Goal: Navigation & Orientation: Find specific page/section

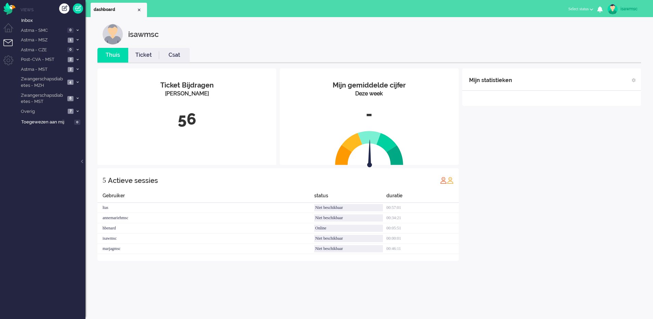
click at [213, 127] on div "56" at bounding box center [187, 119] width 168 height 23
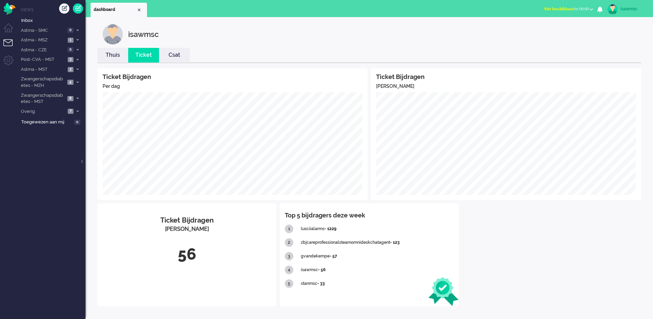
click at [114, 58] on link "Thuis" at bounding box center [112, 55] width 31 height 8
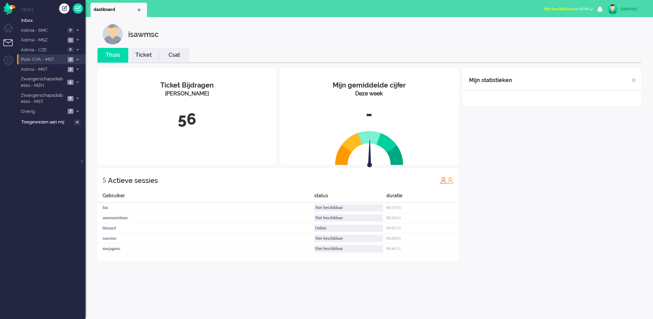
click at [75, 61] on li "Post-CVA - MST 2" at bounding box center [51, 59] width 68 height 10
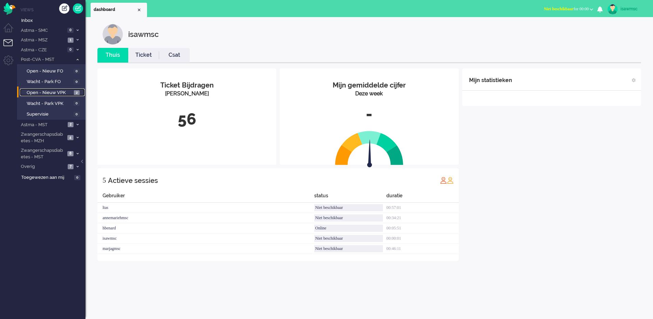
click at [66, 92] on span "Open - Nieuw VPK" at bounding box center [49, 93] width 45 height 6
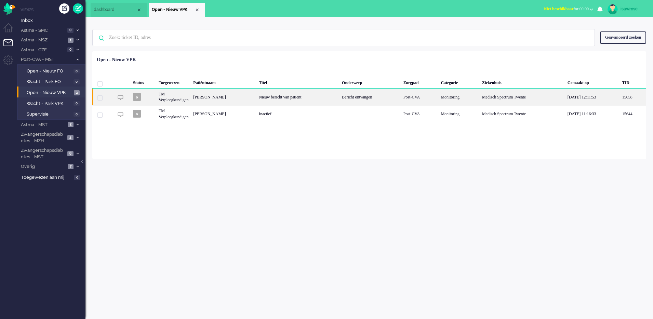
click at [200, 101] on div "[PERSON_NAME]" at bounding box center [224, 97] width 66 height 17
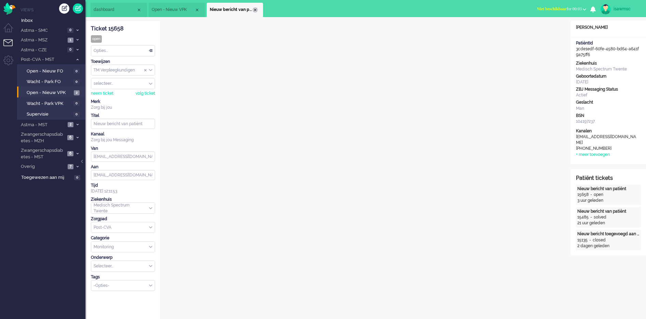
click at [254, 11] on div "Close tab" at bounding box center [255, 9] width 5 height 5
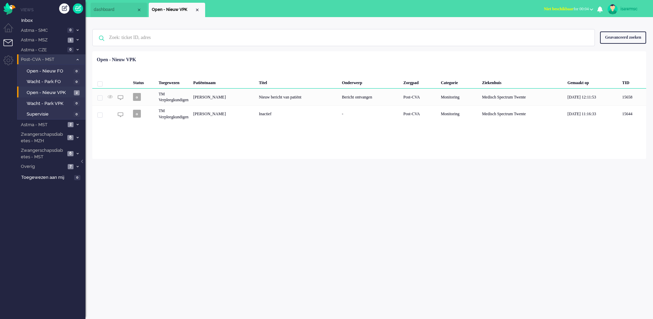
click at [80, 63] on li "Post-CVA - MST 2" at bounding box center [51, 59] width 68 height 10
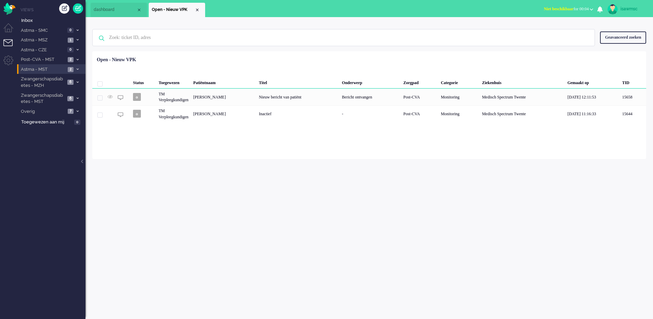
click at [80, 72] on li "Astma - MST 2" at bounding box center [51, 69] width 68 height 10
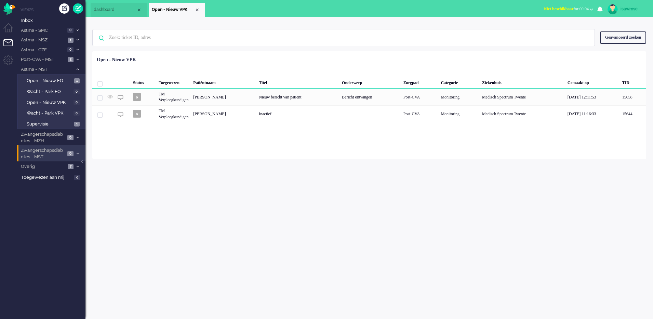
click at [77, 154] on icon at bounding box center [78, 153] width 2 height 2
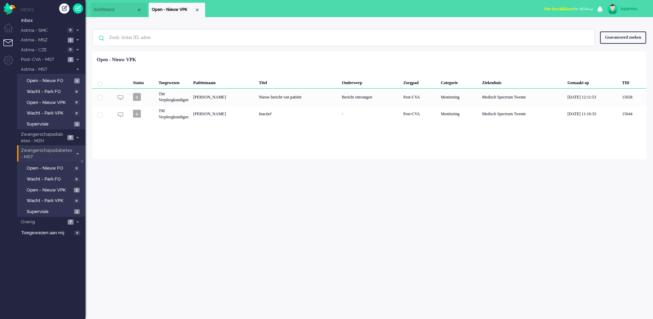
click at [77, 154] on icon at bounding box center [78, 153] width 2 height 2
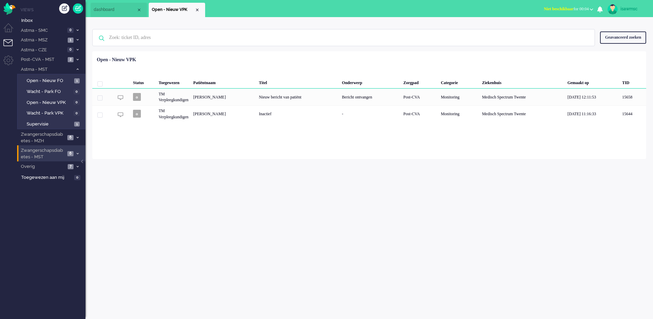
click at [188, 198] on div "isawmsc Thuis Ticket Csat Mijn gemiddelde cijfer Deze week - Ticket Bijdragen P…" at bounding box center [368, 168] width 567 height 302
